Goal: Check status: Check status

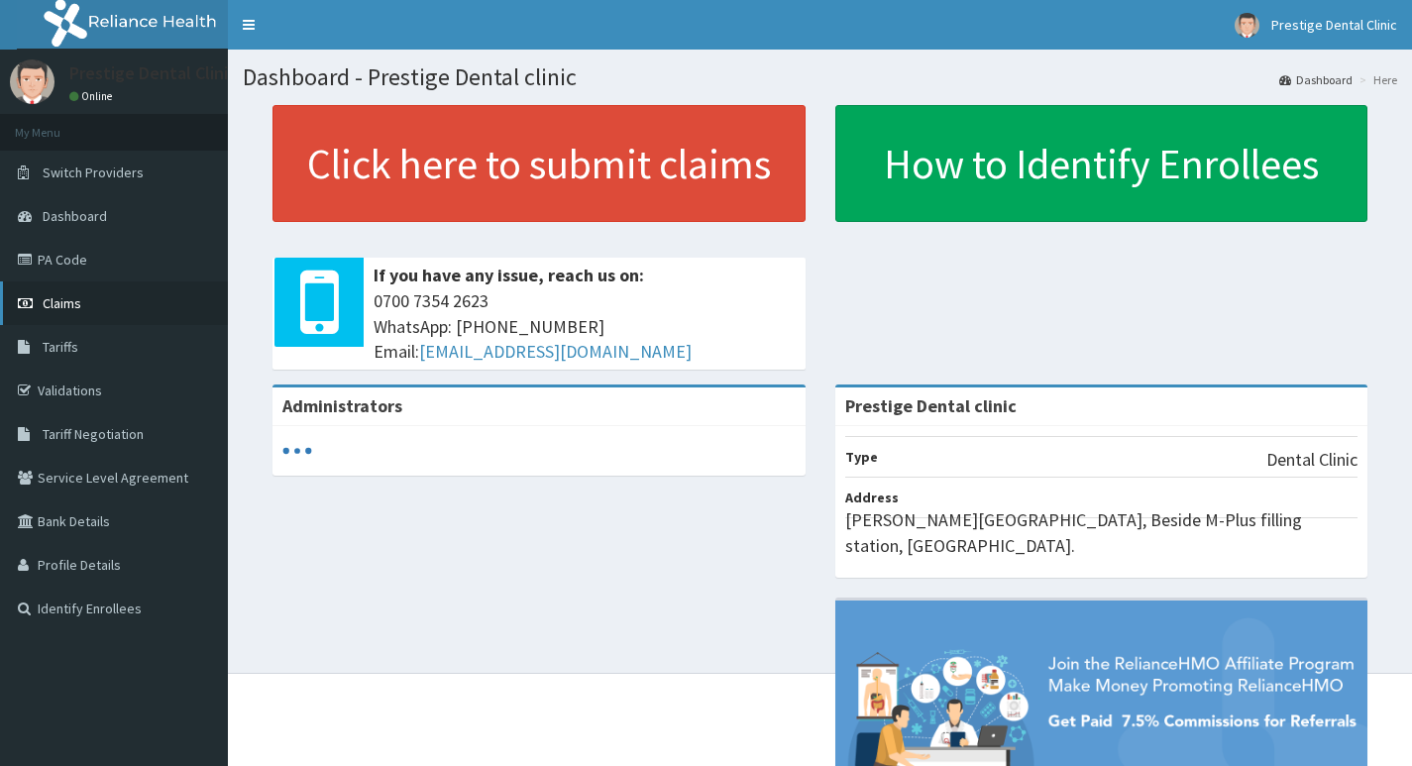
click at [72, 309] on span "Claims" at bounding box center [62, 303] width 39 height 18
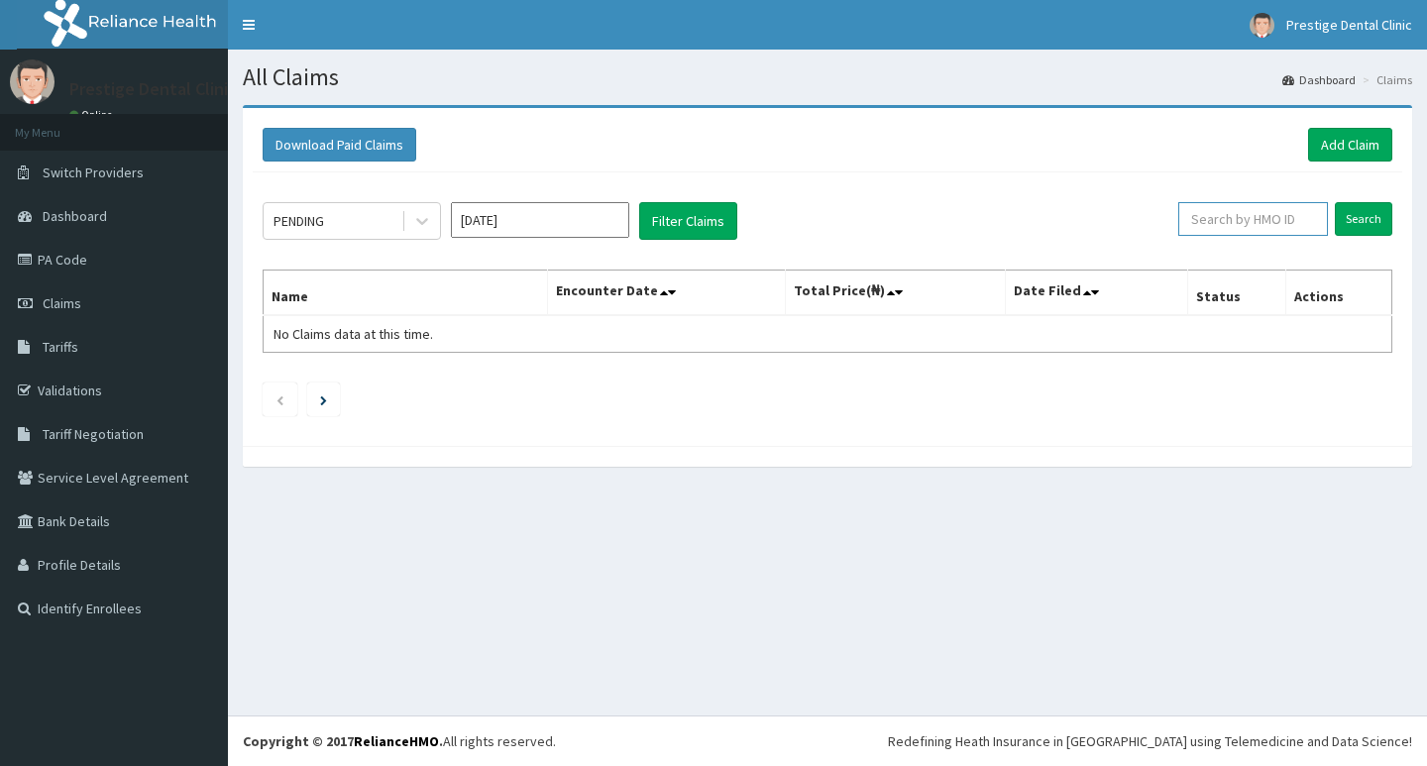
click at [1286, 218] on input "text" at bounding box center [1253, 219] width 150 height 34
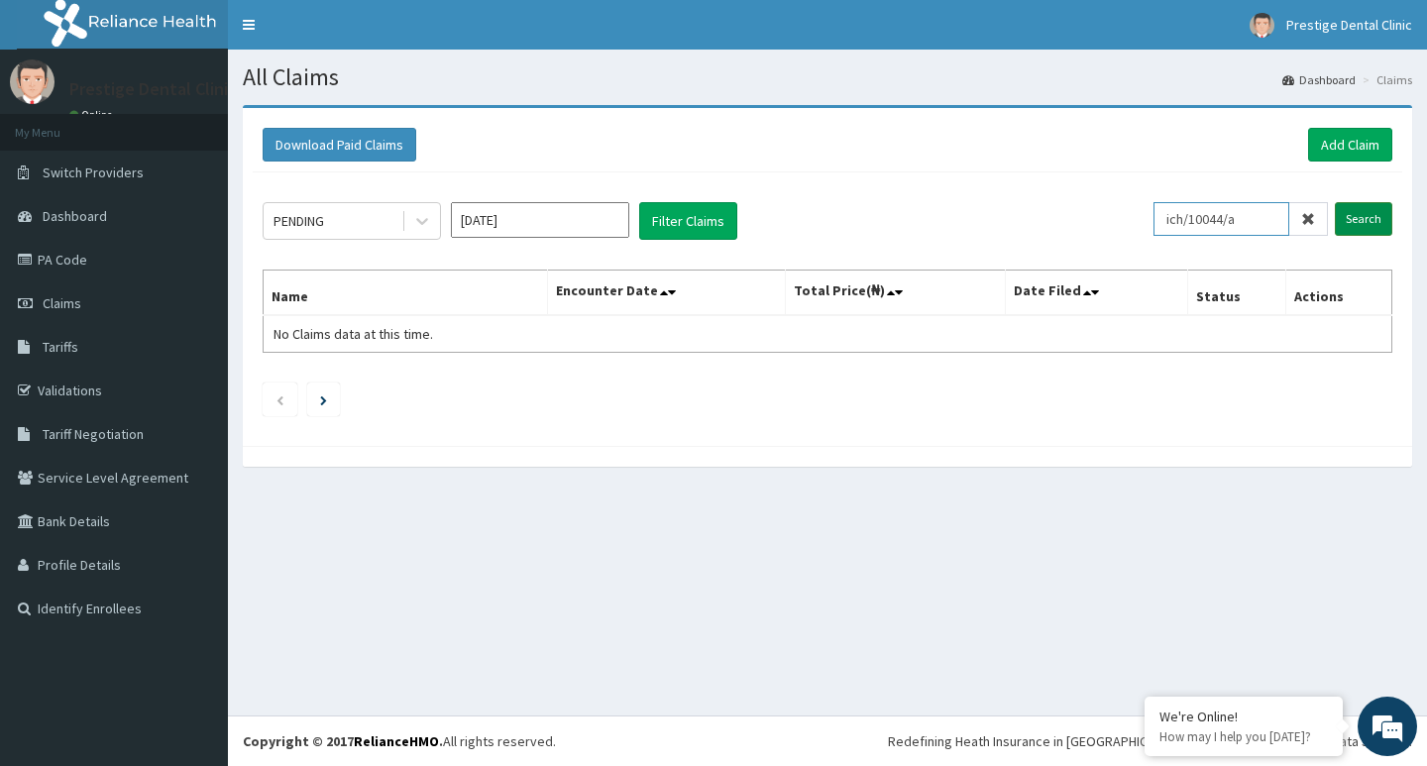
type input "ich/10044/a"
click at [1361, 217] on input "Search" at bounding box center [1363, 219] width 57 height 34
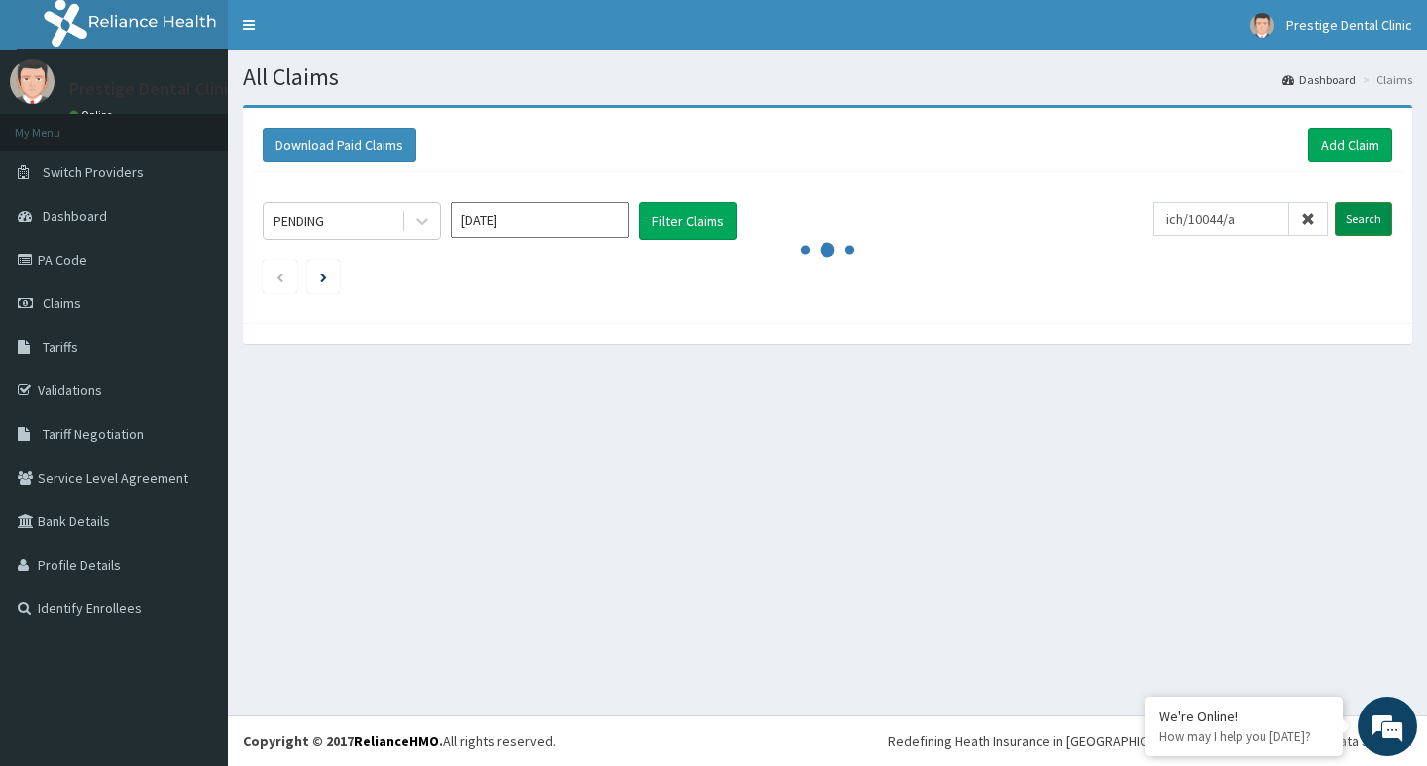
click at [1361, 217] on input "Search" at bounding box center [1363, 219] width 57 height 34
